Goal: Transaction & Acquisition: Purchase product/service

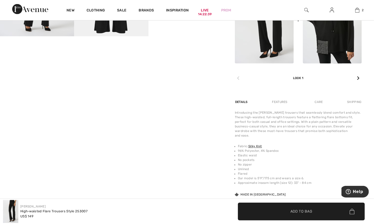
scroll to position [276, 0]
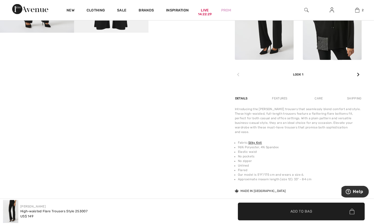
click at [280, 99] on div "Features" at bounding box center [280, 98] width 24 height 9
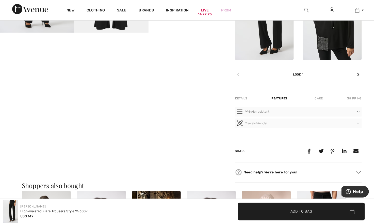
click at [238, 97] on div "Details" at bounding box center [242, 98] width 14 height 9
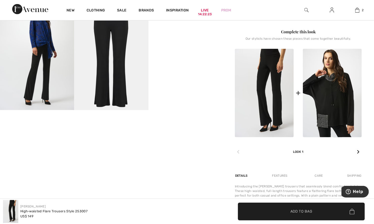
scroll to position [198, 0]
click at [357, 151] on div at bounding box center [359, 152] width 7 height 10
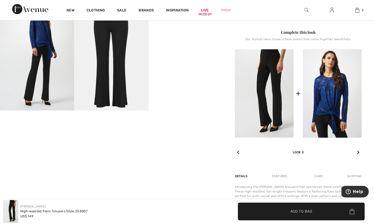
click at [354, 154] on div "+ Look 2" at bounding box center [298, 102] width 127 height 106
click at [355, 152] on div "Look 2" at bounding box center [298, 146] width 127 height 17
click at [359, 151] on icon at bounding box center [359, 152] width 3 height 4
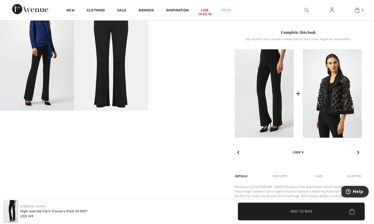
click at [355, 151] on div "Look 3" at bounding box center [298, 146] width 127 height 17
click at [359, 151] on icon at bounding box center [359, 152] width 3 height 4
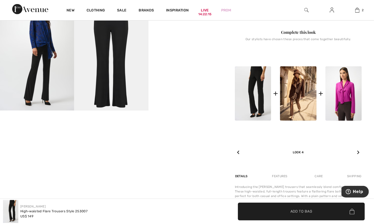
click at [359, 153] on icon at bounding box center [359, 152] width 3 height 4
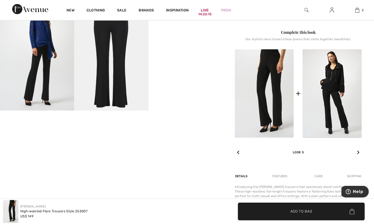
click at [360, 151] on icon at bounding box center [359, 152] width 3 height 4
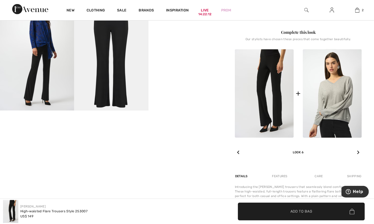
click at [356, 151] on div at bounding box center [359, 152] width 7 height 10
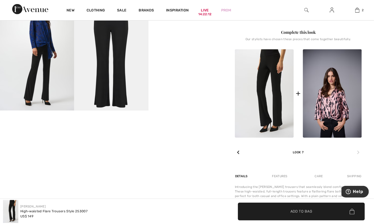
click at [356, 151] on div at bounding box center [359, 152] width 7 height 10
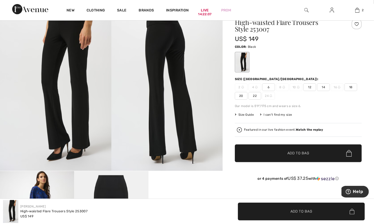
scroll to position [0, 0]
